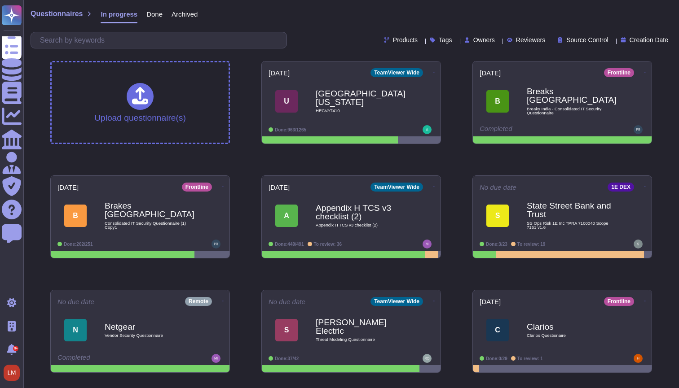
click at [155, 13] on span "Done" at bounding box center [154, 14] width 16 height 7
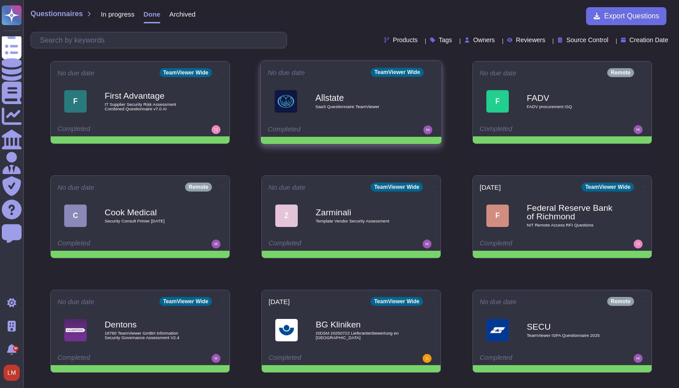
click at [338, 120] on div "Allstate SaaS Questionnaire TeamViewer" at bounding box center [350, 101] width 167 height 45
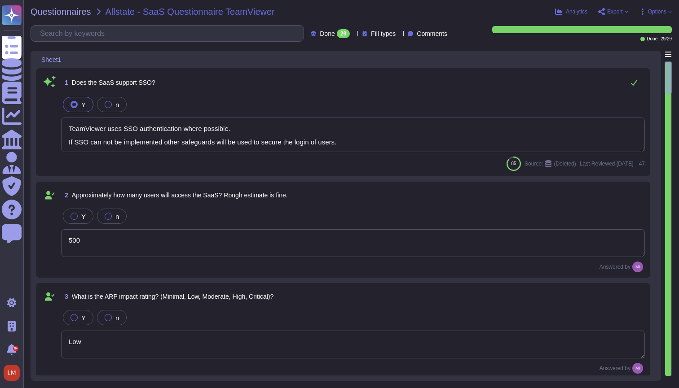
type textarea "TeamViewer uses SSO authentication where possible. If SSO can not be implemente…"
type textarea "500"
type textarea "Low"
type textarea "With SSO: determined by IdP Without SSO: Lower case + Upper case + Number + Spe…"
